Goal: Communication & Community: Ask a question

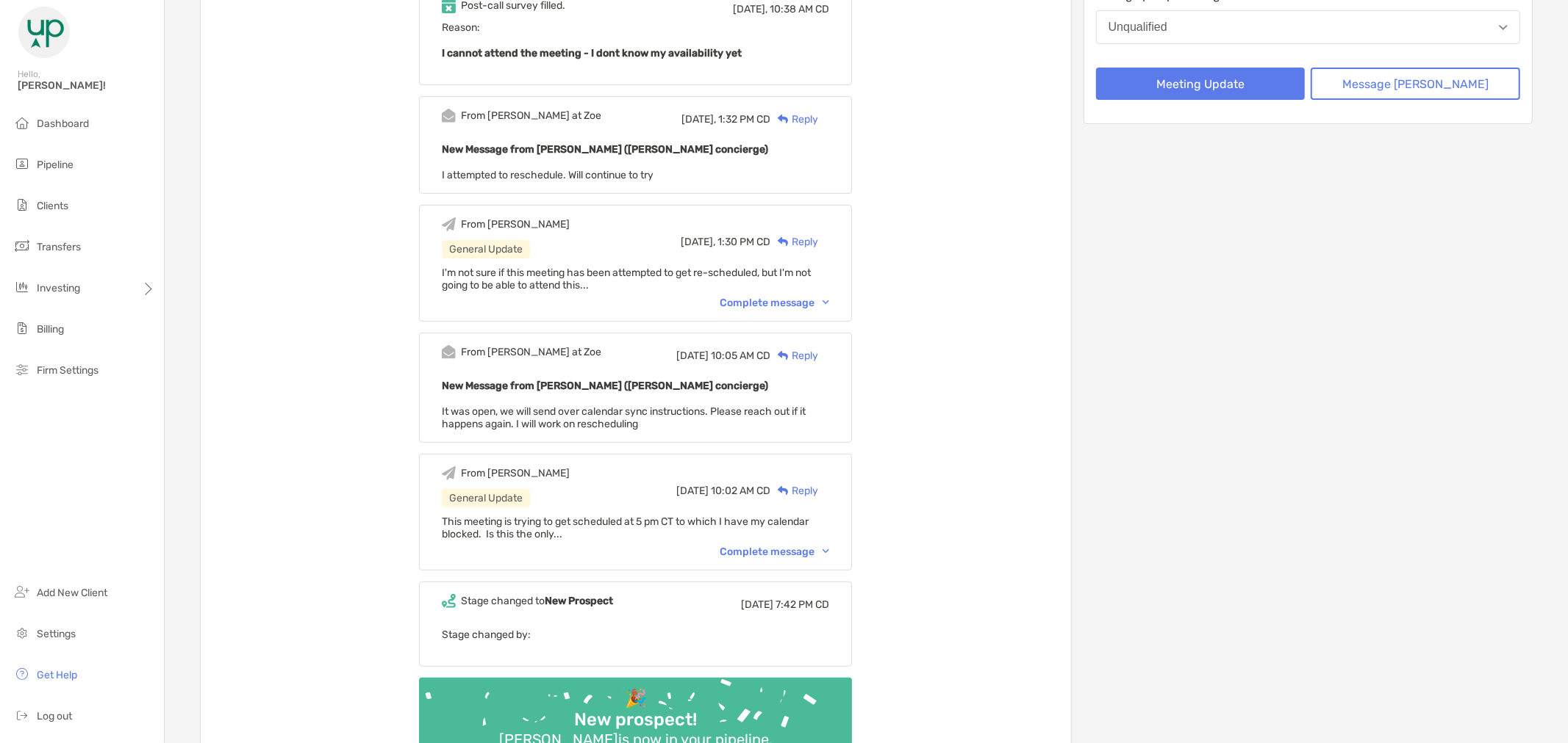
scroll to position [326, 0]
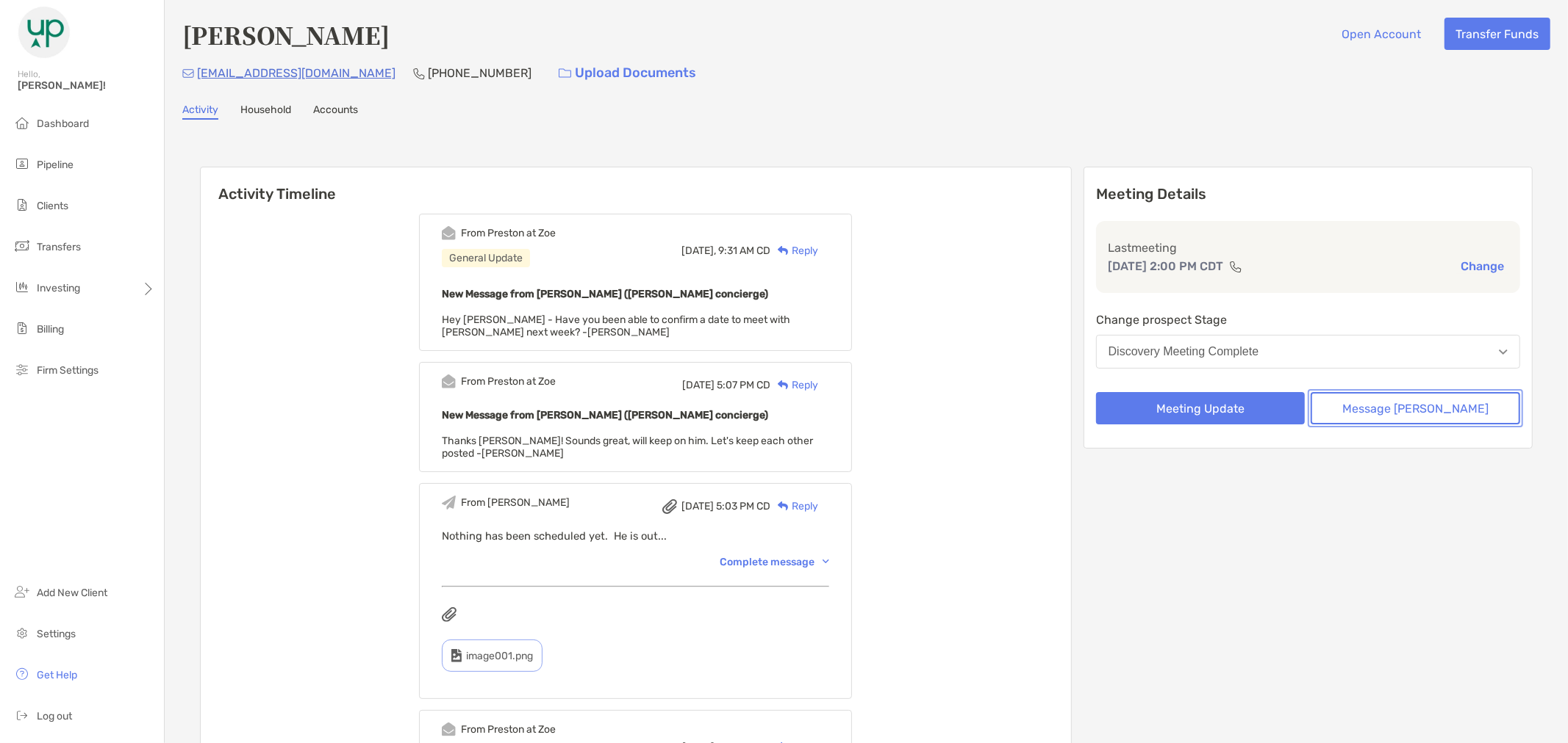
click at [1414, 406] on button "Message [PERSON_NAME]" at bounding box center [1414, 408] width 210 height 32
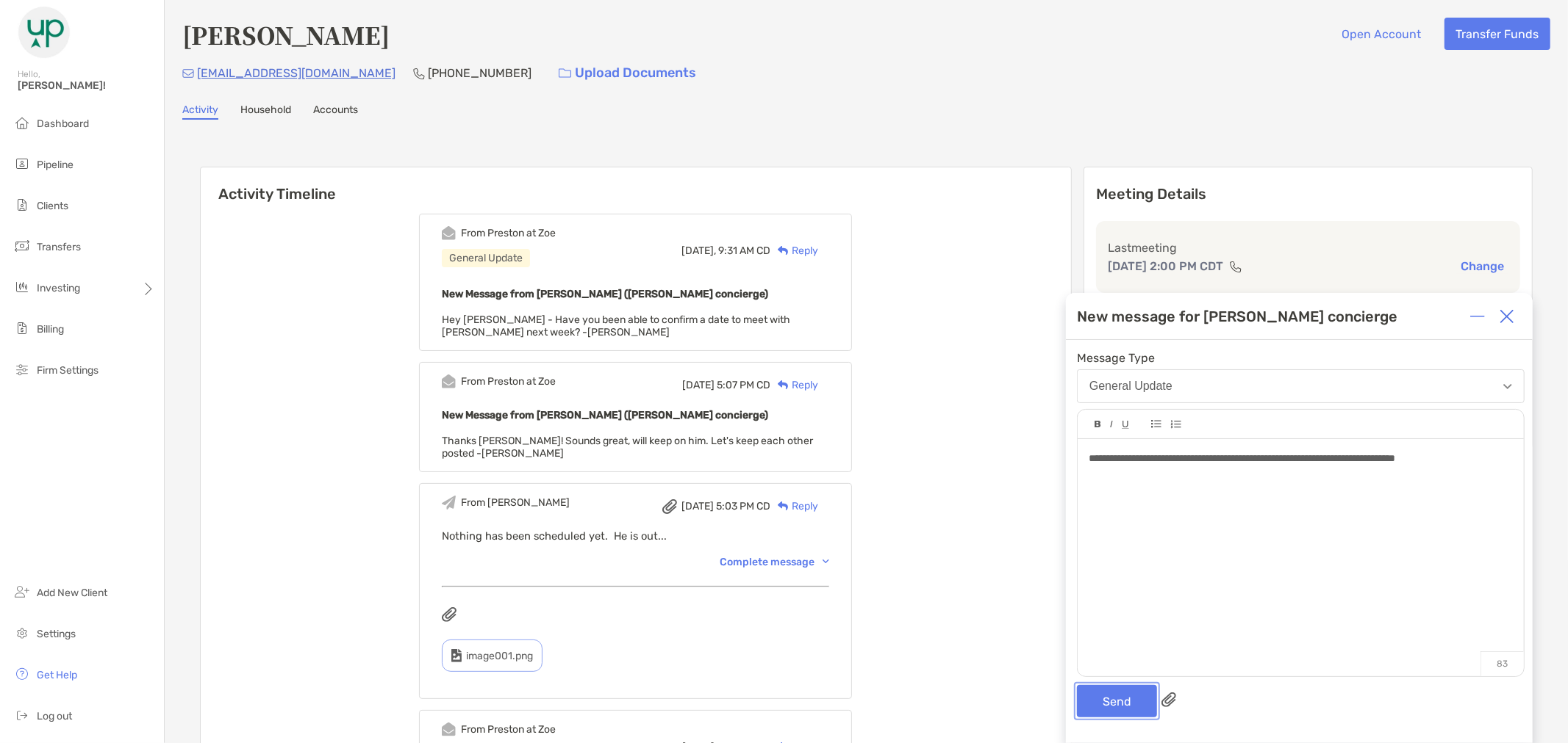
click at [1112, 695] on button "Send" at bounding box center [1116, 701] width 80 height 32
